Goal: Find specific page/section: Find specific page/section

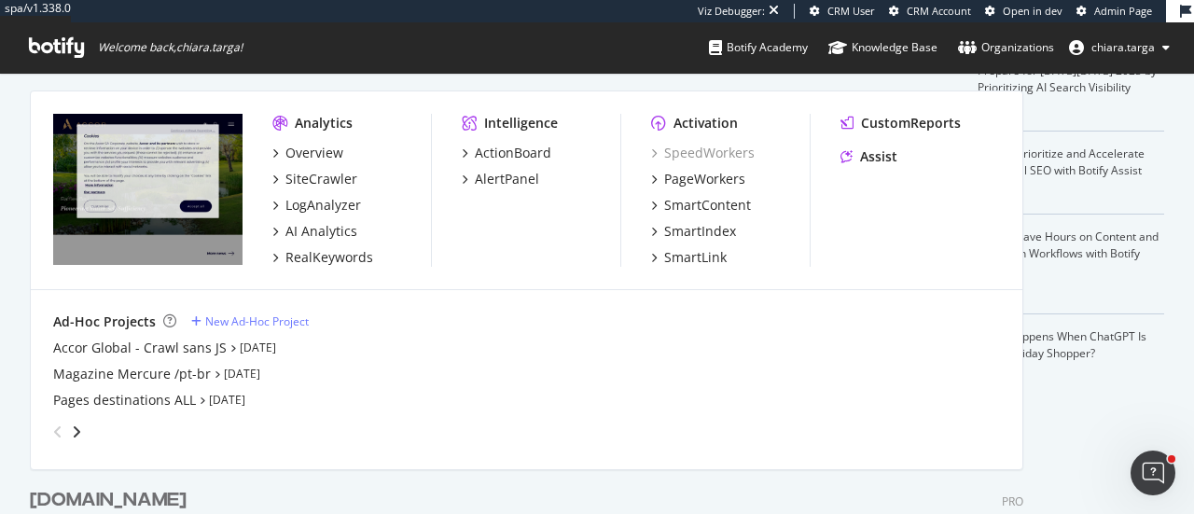
scroll to position [500, 1165]
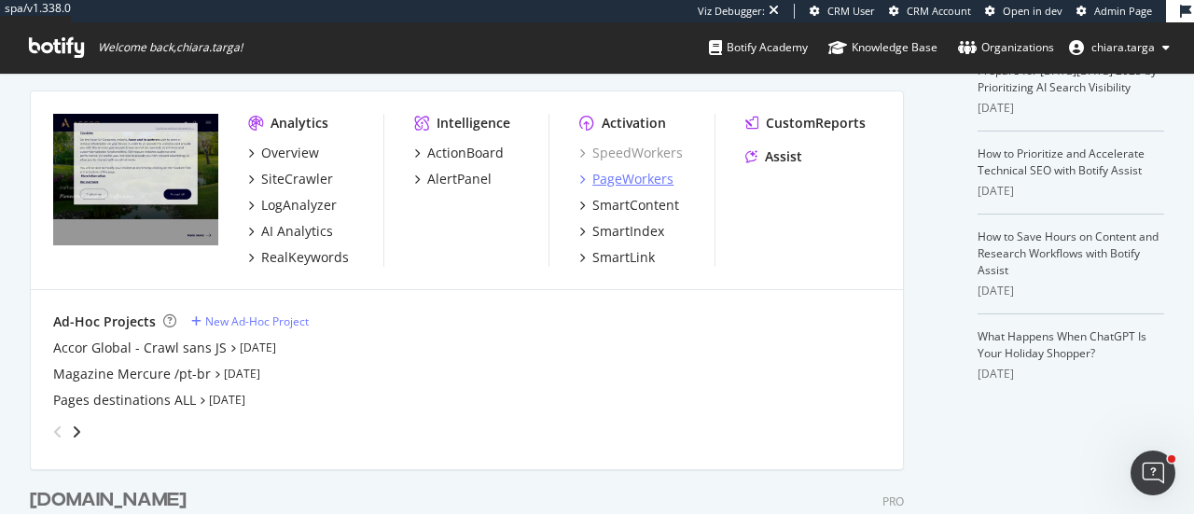
click at [598, 178] on div "PageWorkers" at bounding box center [632, 179] width 81 height 19
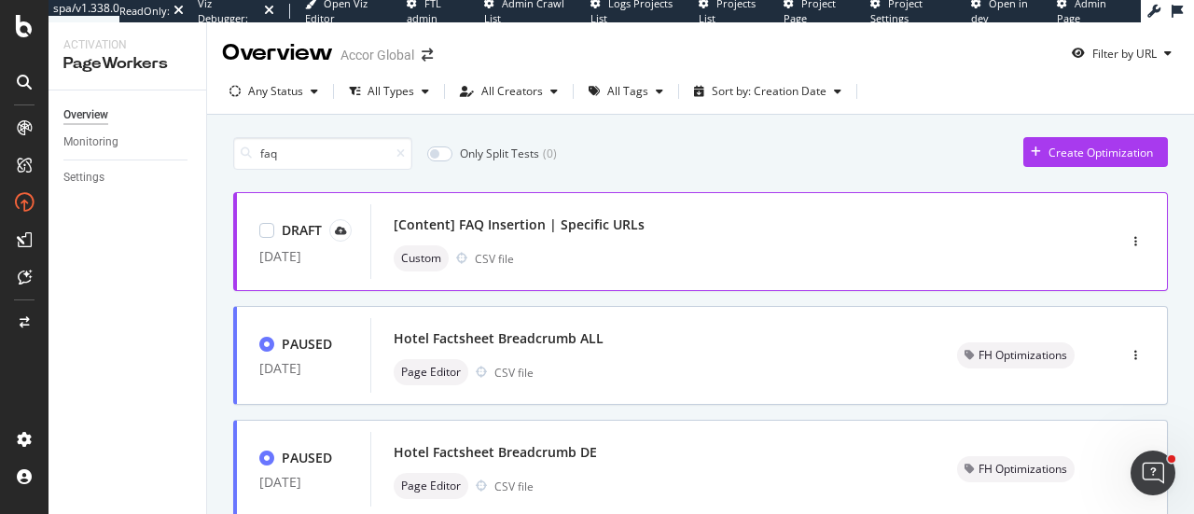
click at [537, 208] on div "[Content] FAQ Insertion | Specific URLs Custom CSV file" at bounding box center [715, 241] width 690 height 75
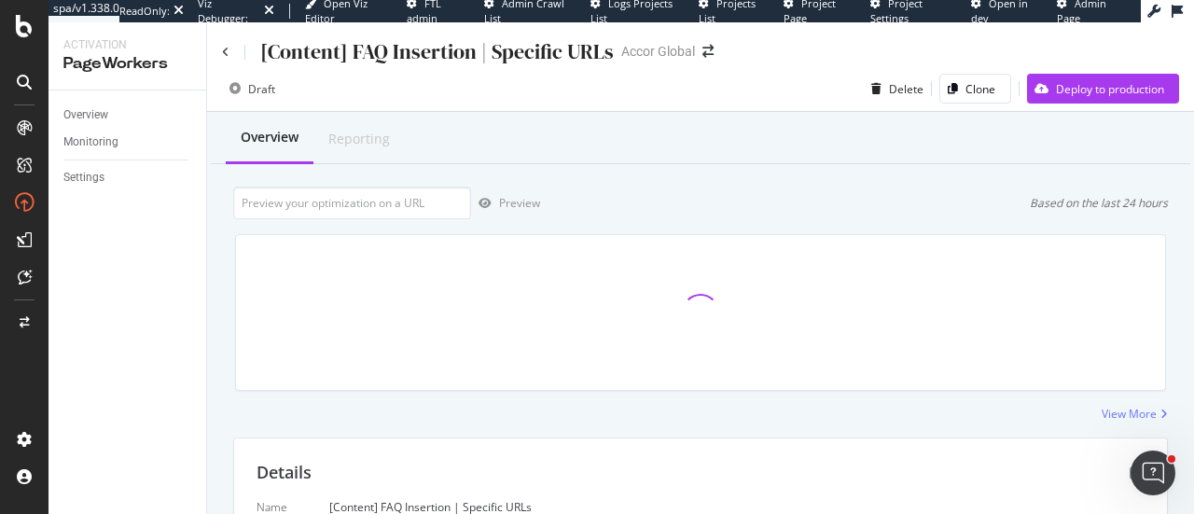
scroll to position [394, 0]
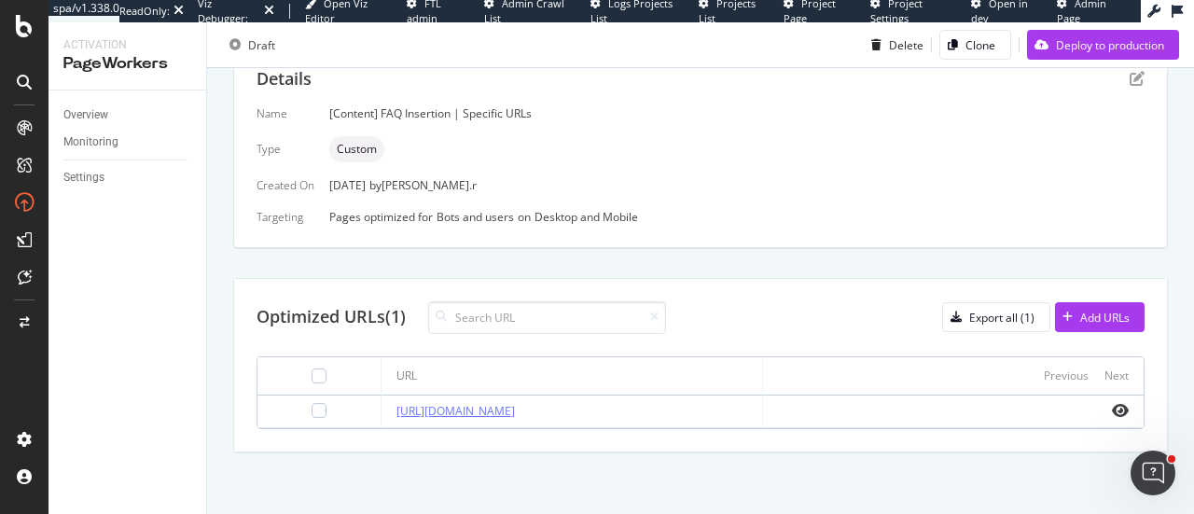
click at [515, 411] on link "[URL][DOMAIN_NAME]" at bounding box center [456, 411] width 118 height 16
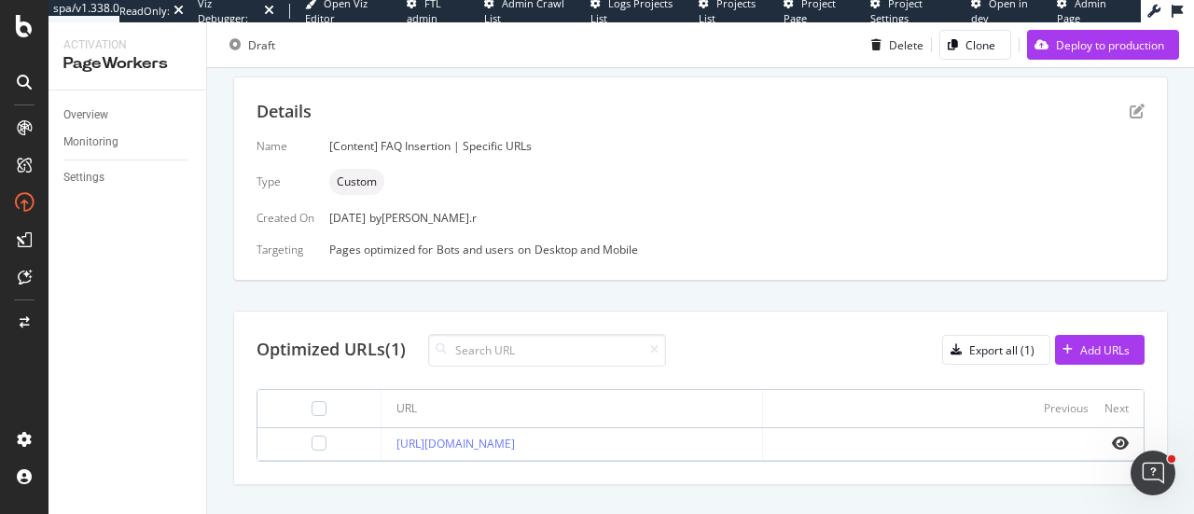
scroll to position [360, 0]
click at [1130, 111] on icon "pen-to-square" at bounding box center [1137, 112] width 15 height 15
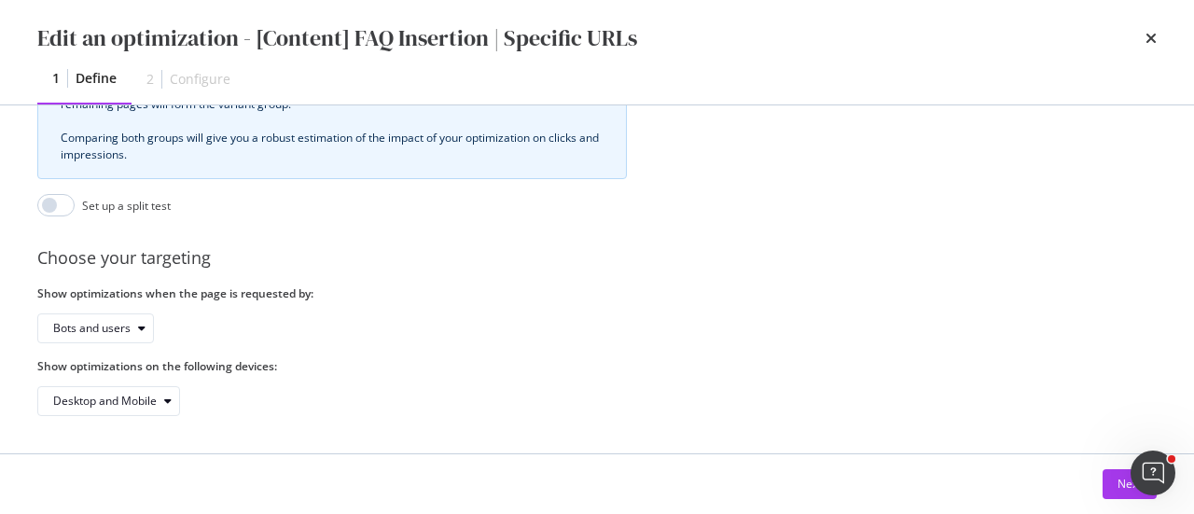
scroll to position [620, 0]
click at [1104, 479] on button "Next" at bounding box center [1130, 484] width 54 height 30
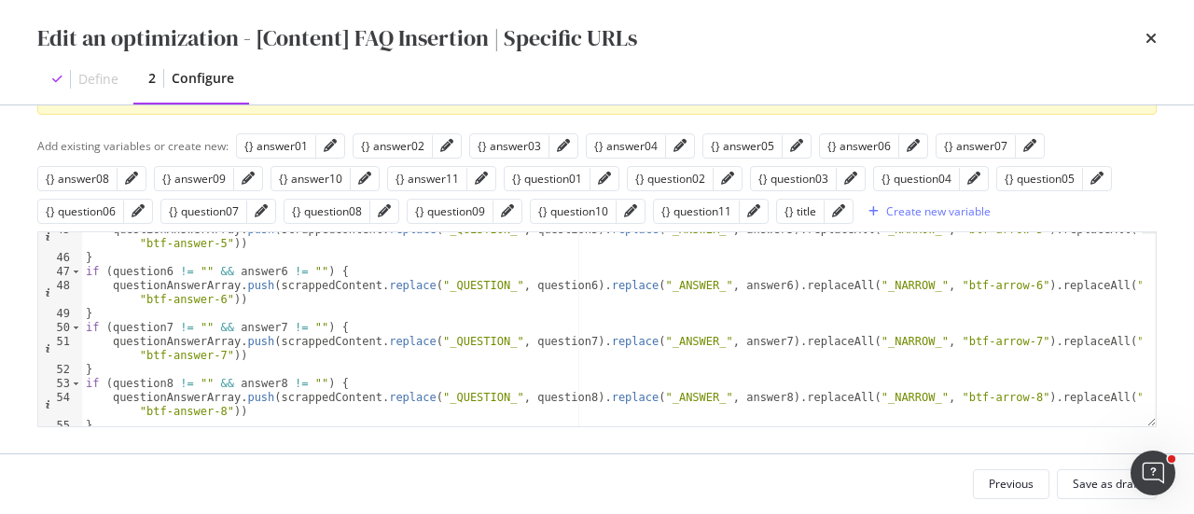
scroll to position [819, 0]
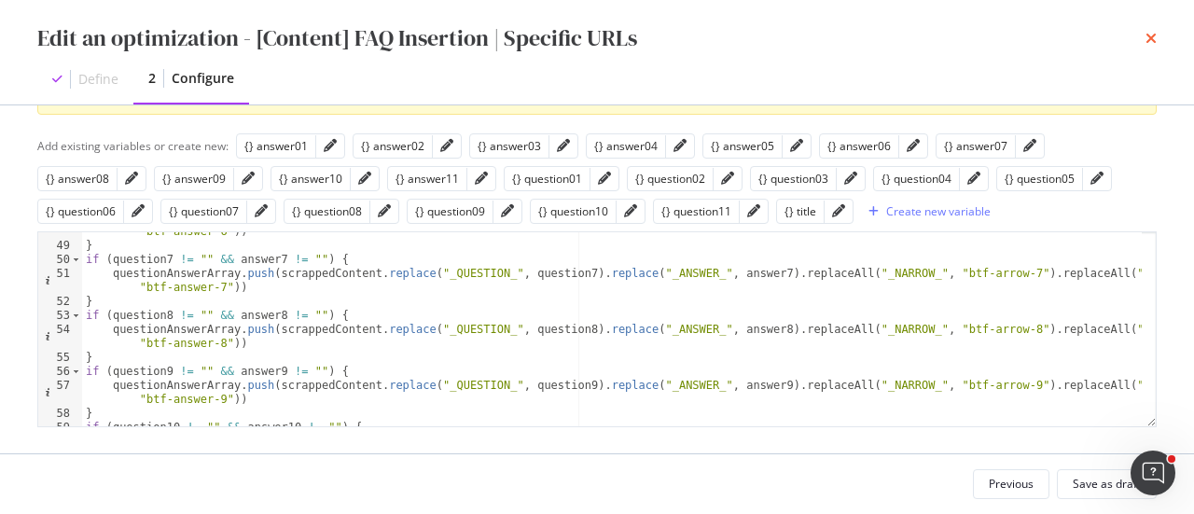
click at [1148, 42] on icon "times" at bounding box center [1151, 38] width 11 height 15
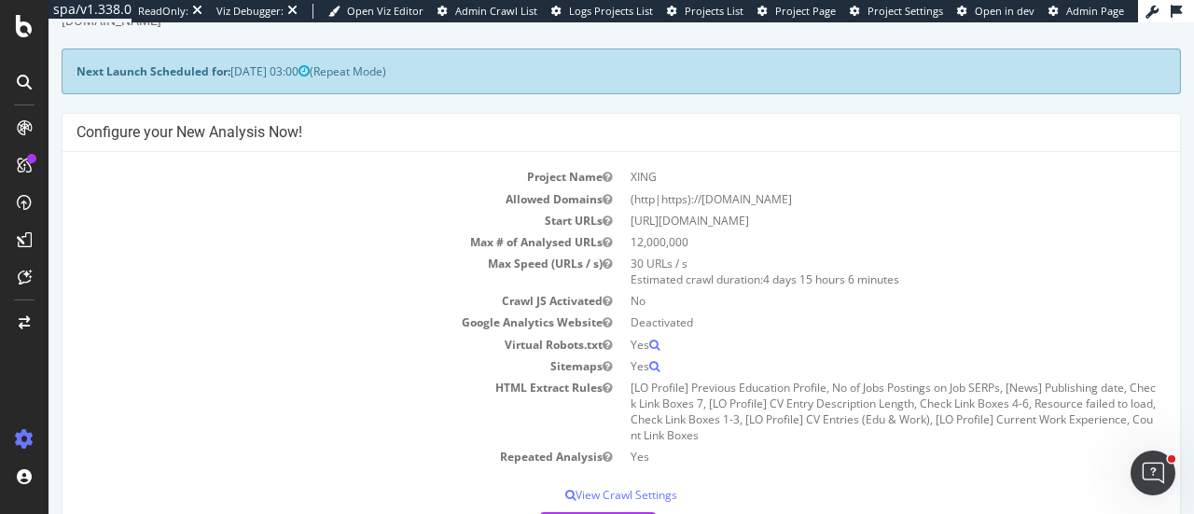
scroll to position [56, 0]
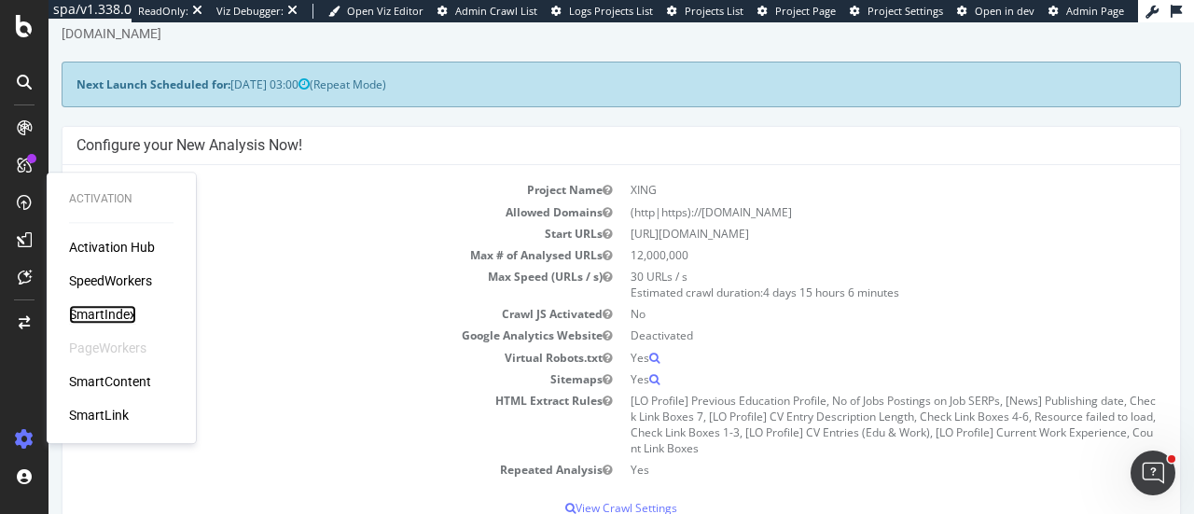
click at [93, 313] on div "SmartIndex" at bounding box center [102, 314] width 67 height 19
